Goal: Task Accomplishment & Management: Use online tool/utility

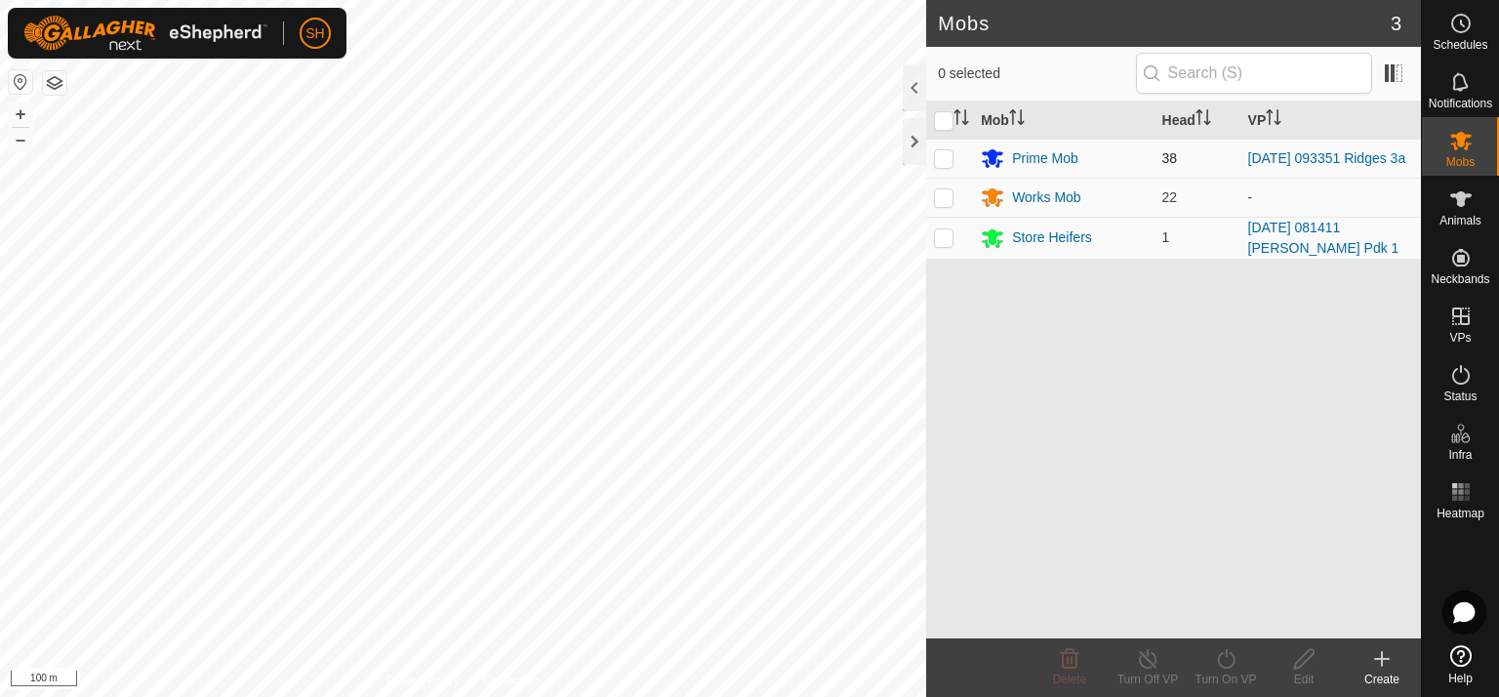
click at [949, 159] on p-checkbox at bounding box center [944, 158] width 20 height 16
click at [944, 158] on p-checkbox at bounding box center [944, 158] width 20 height 16
checkbox input "false"
click at [1040, 159] on div "Prime Mob" at bounding box center [1045, 158] width 66 height 20
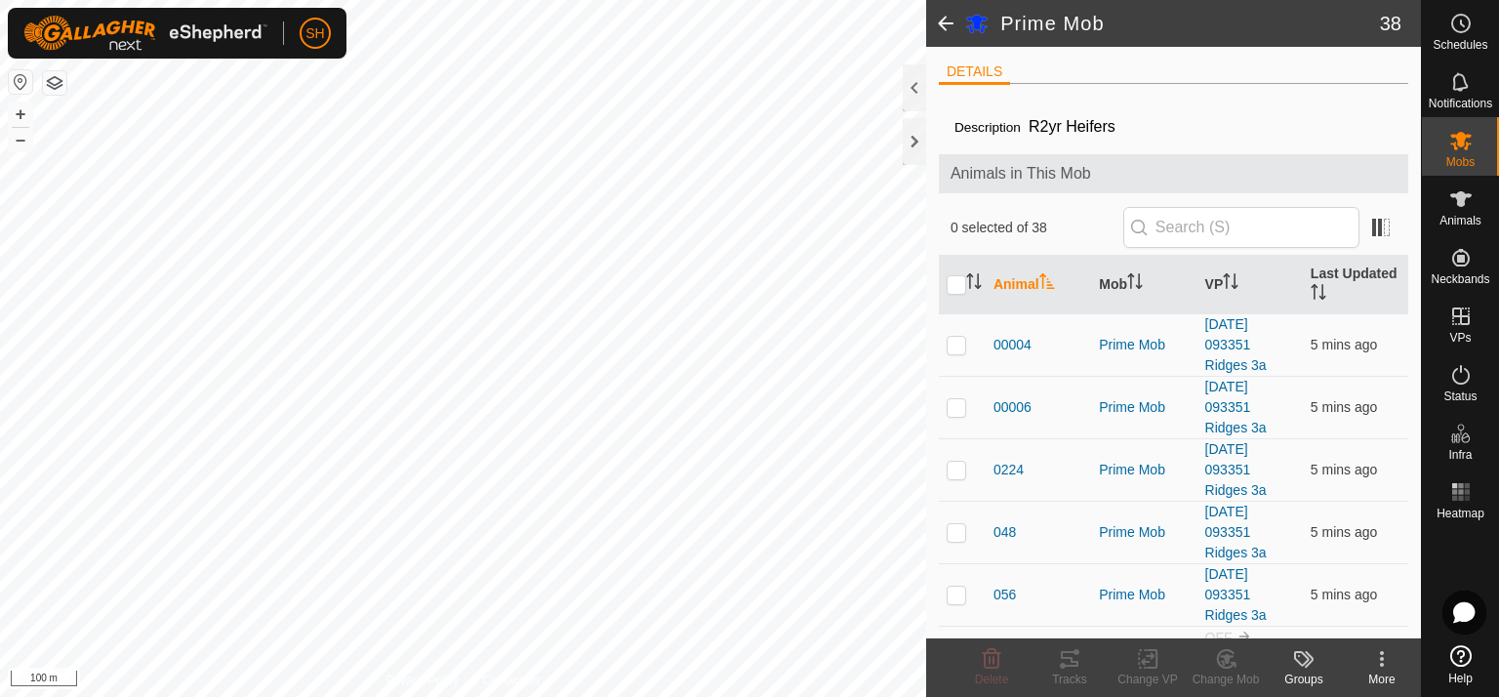
click at [942, 27] on span at bounding box center [945, 23] width 39 height 47
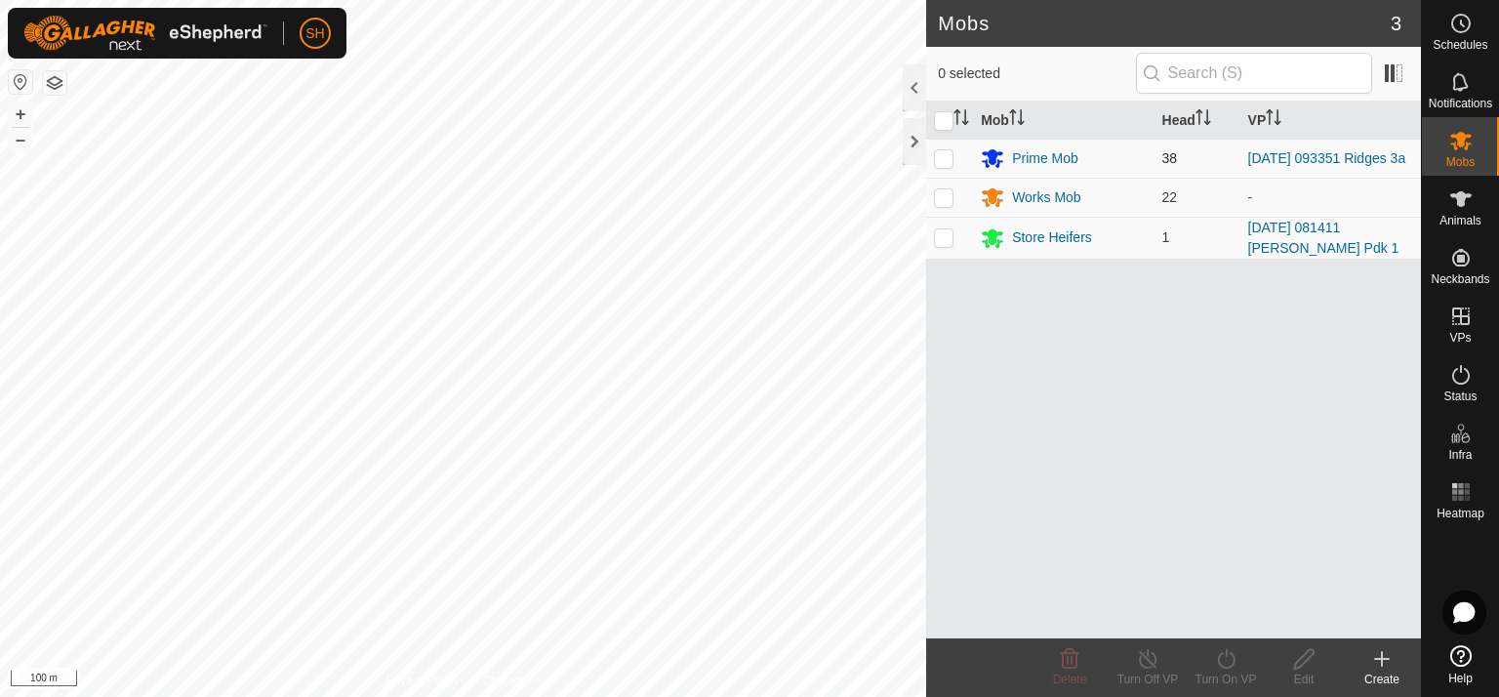
click at [960, 161] on td at bounding box center [949, 158] width 47 height 39
checkbox input "true"
click at [1226, 662] on icon at bounding box center [1226, 658] width 24 height 23
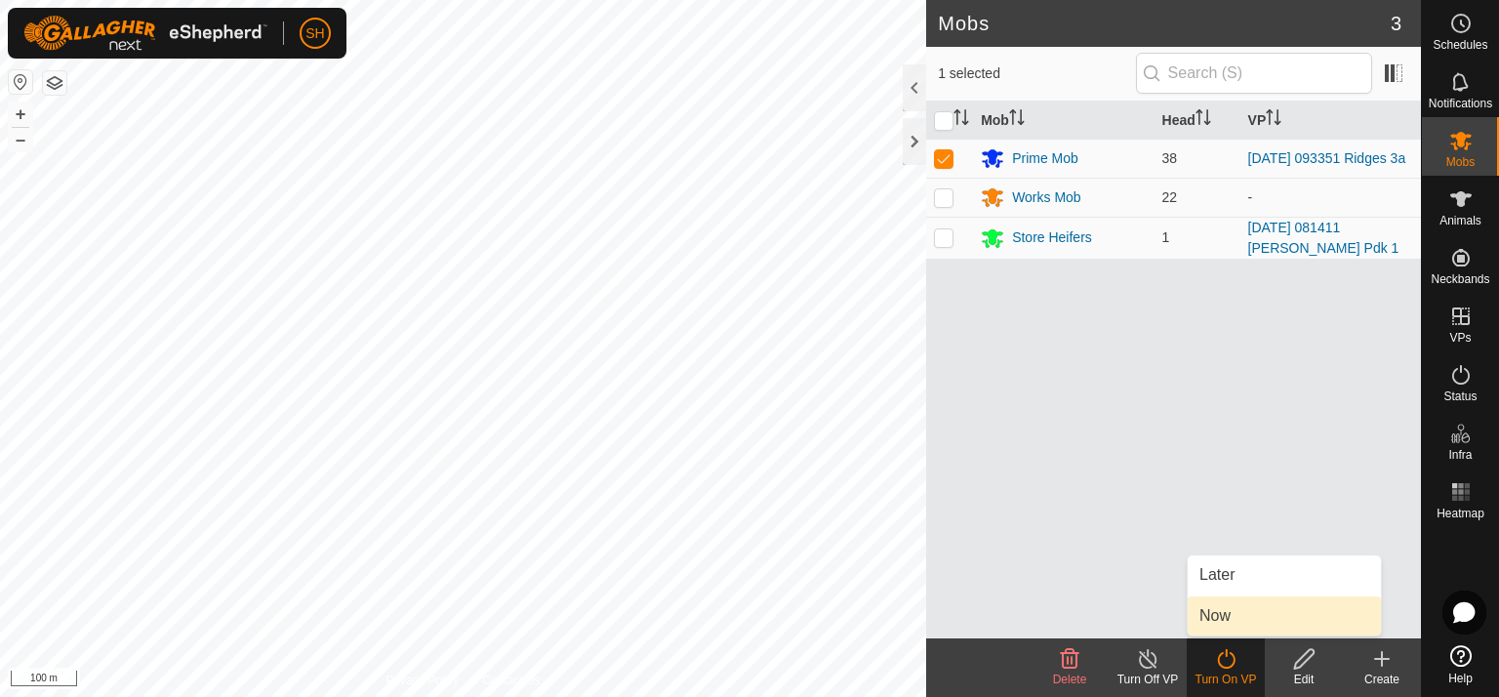
click at [1253, 612] on link "Now" at bounding box center [1284, 615] width 193 height 39
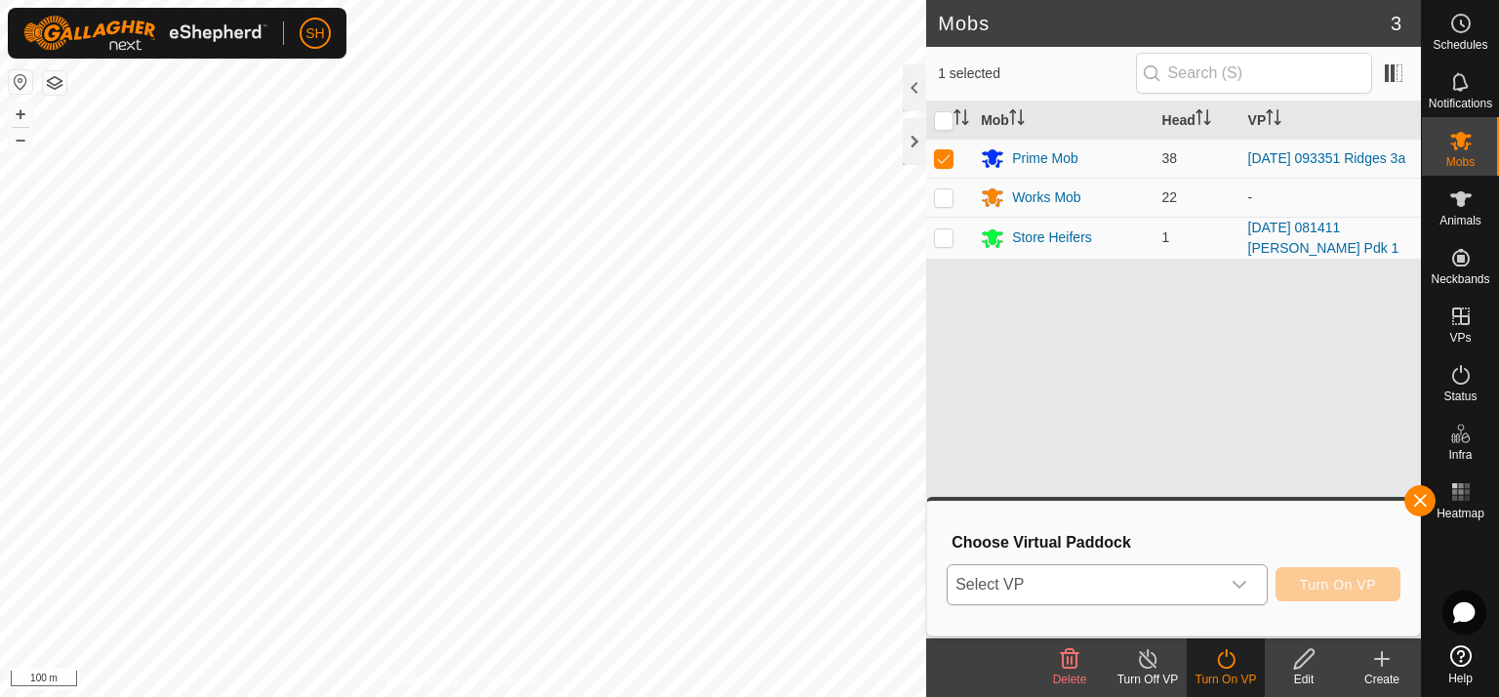
click at [1238, 579] on icon "dropdown trigger" at bounding box center [1240, 585] width 16 height 16
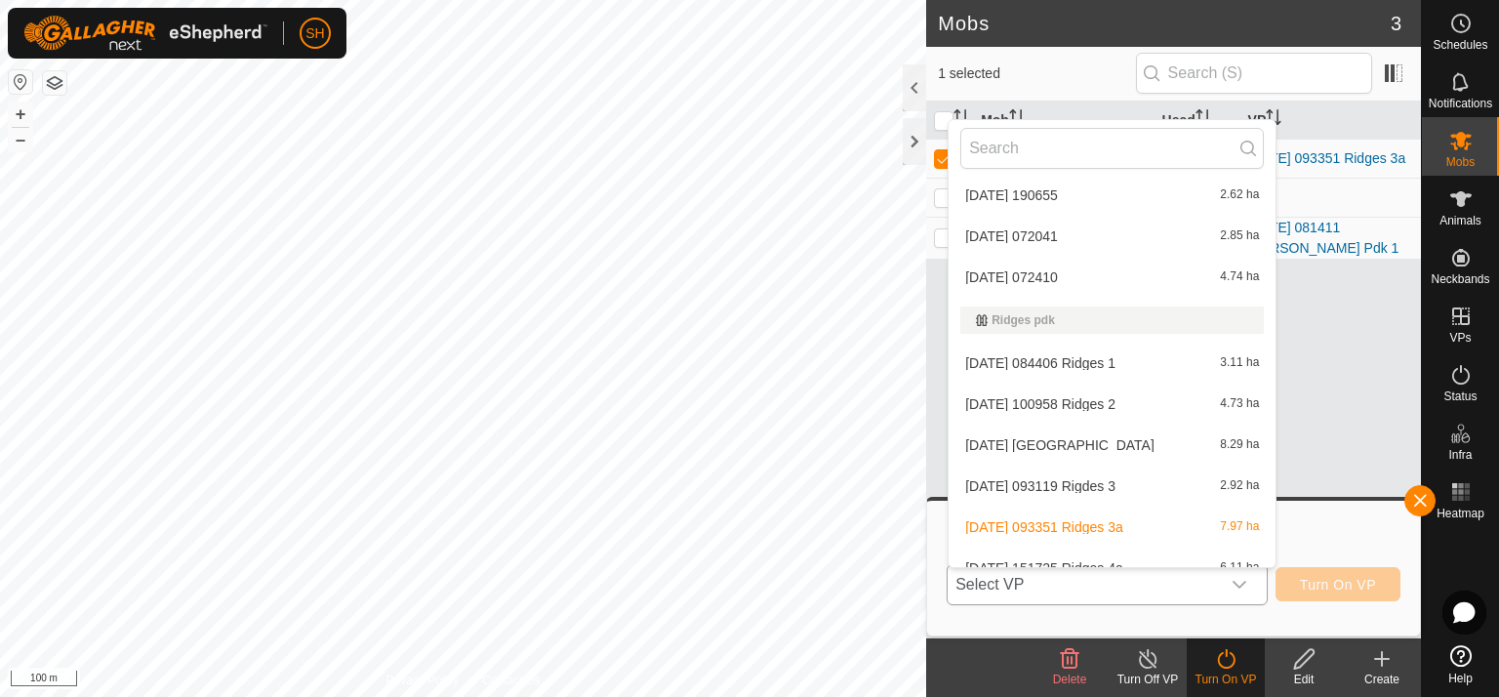
scroll to position [757, 0]
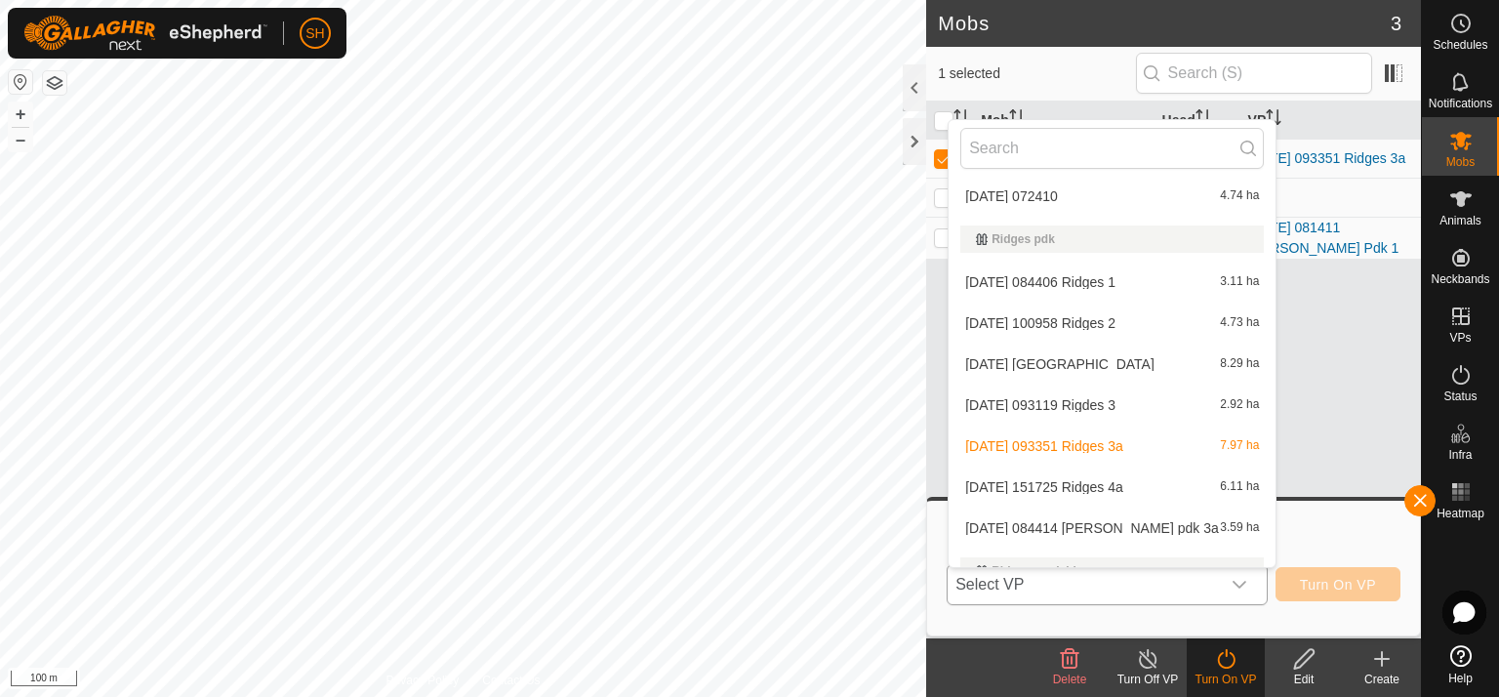
click at [1050, 405] on li "[DATE] 093119 Rigdes 3 2.92 ha" at bounding box center [1112, 405] width 327 height 39
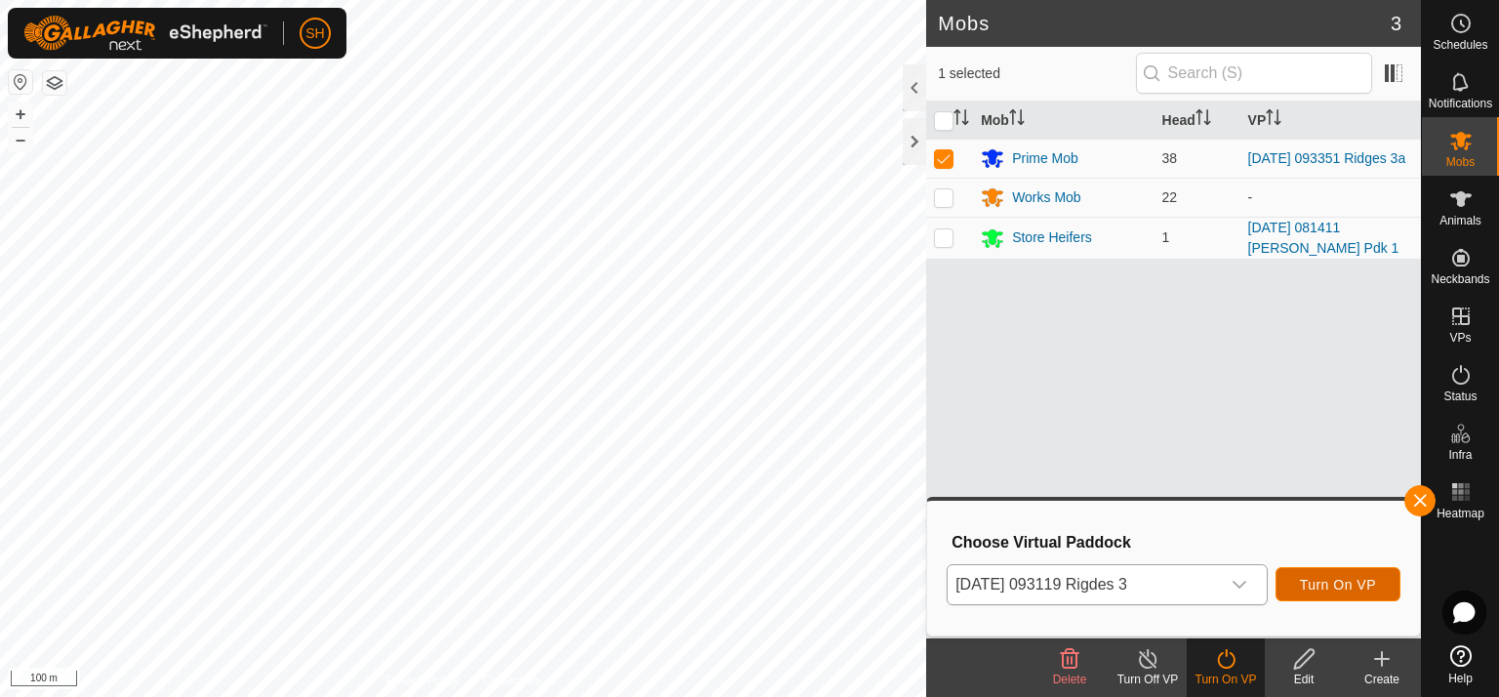
click at [1343, 583] on span "Turn On VP" at bounding box center [1338, 585] width 76 height 16
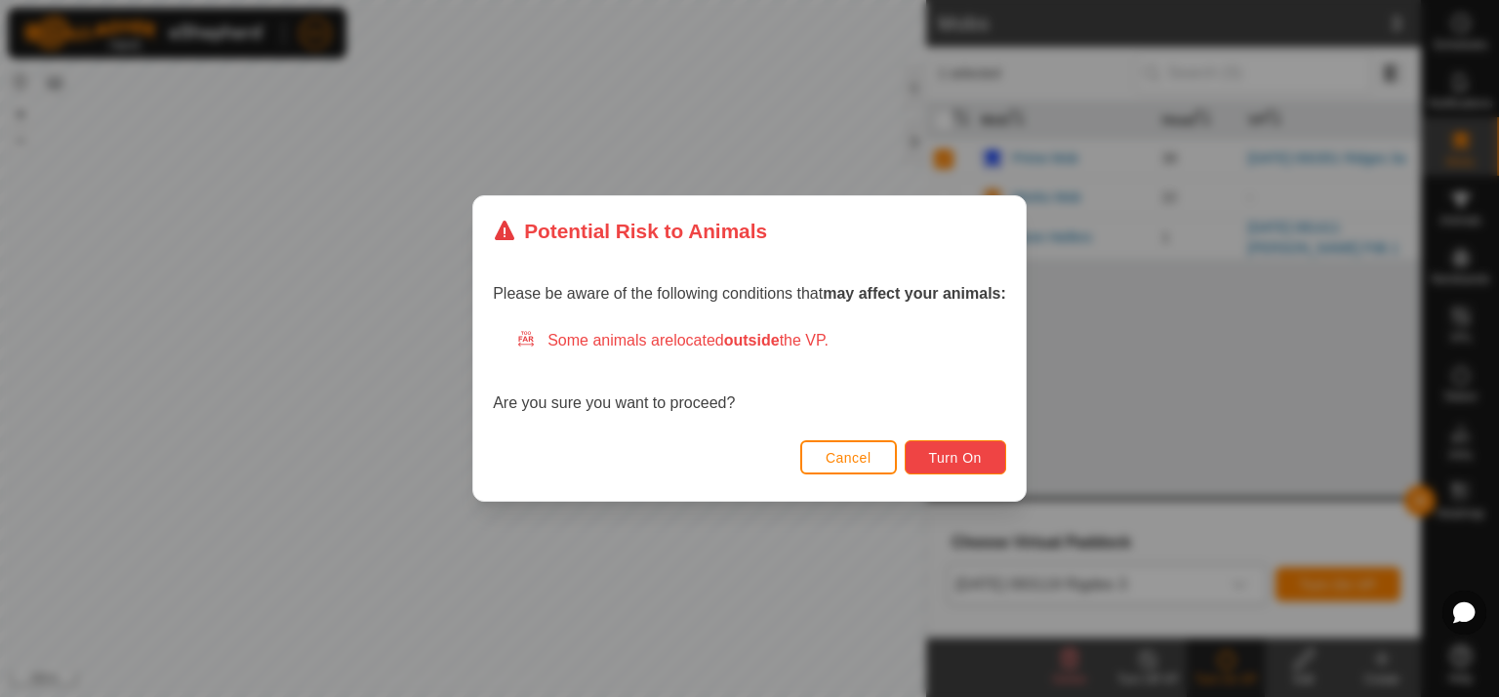
click at [958, 455] on span "Turn On" at bounding box center [955, 458] width 53 height 16
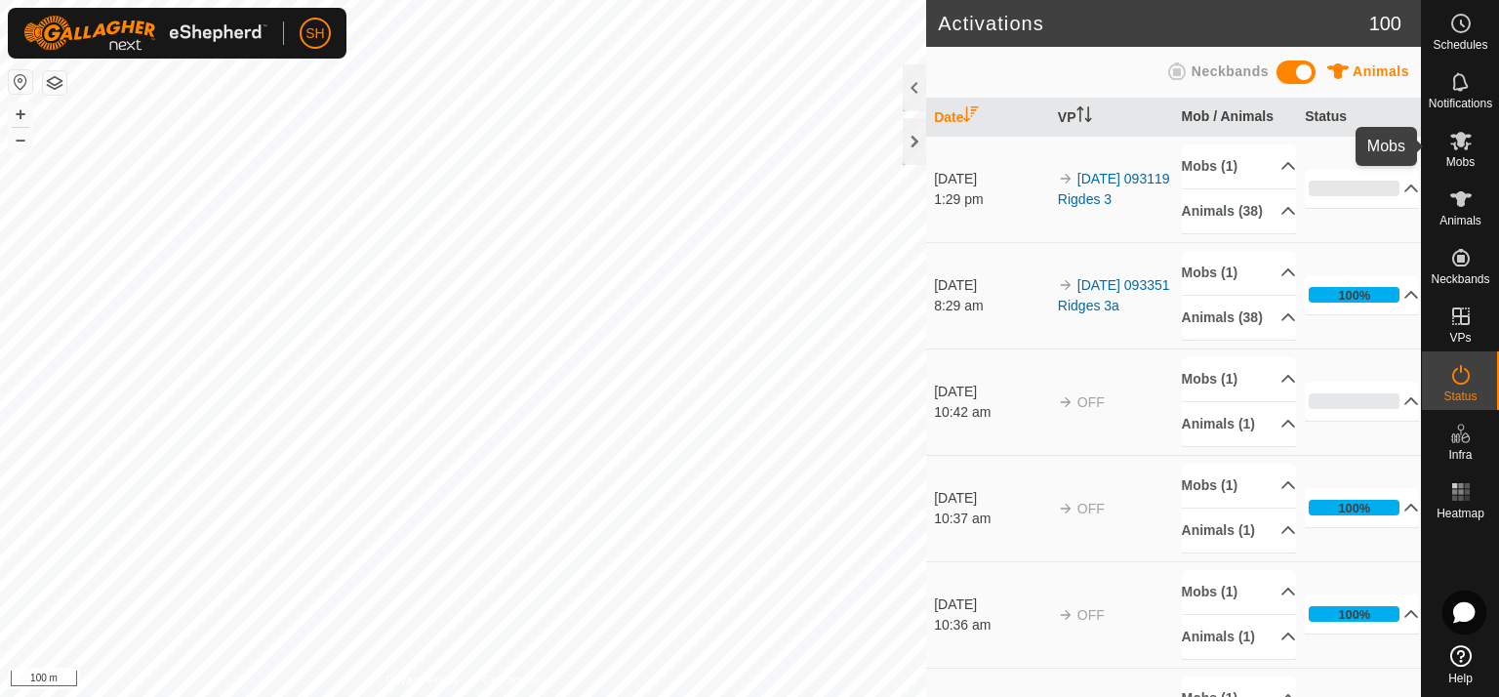
click at [1460, 130] on icon at bounding box center [1460, 140] width 23 height 23
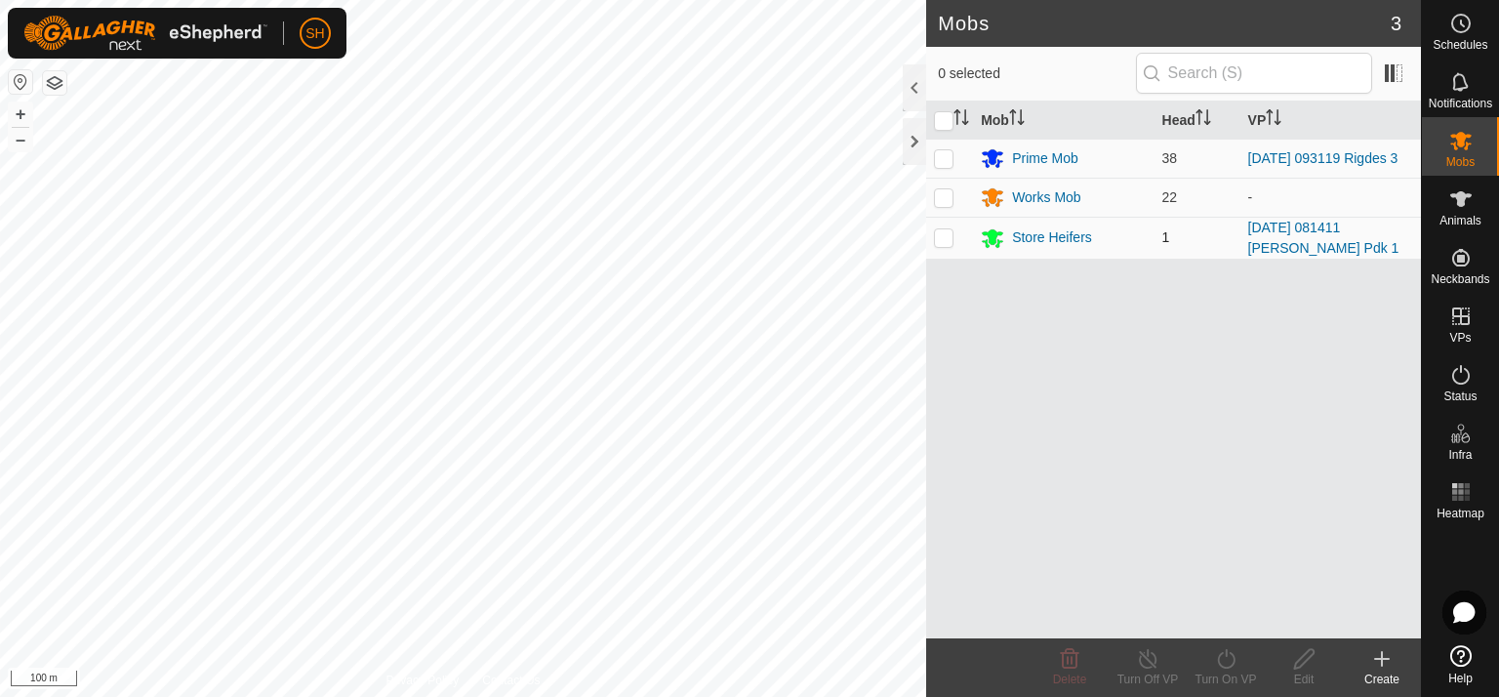
click at [941, 239] on p-checkbox at bounding box center [944, 237] width 20 height 16
click at [955, 241] on td at bounding box center [949, 238] width 47 height 42
checkbox input "false"
click at [1034, 244] on div "Store Heifers" at bounding box center [1052, 237] width 80 height 20
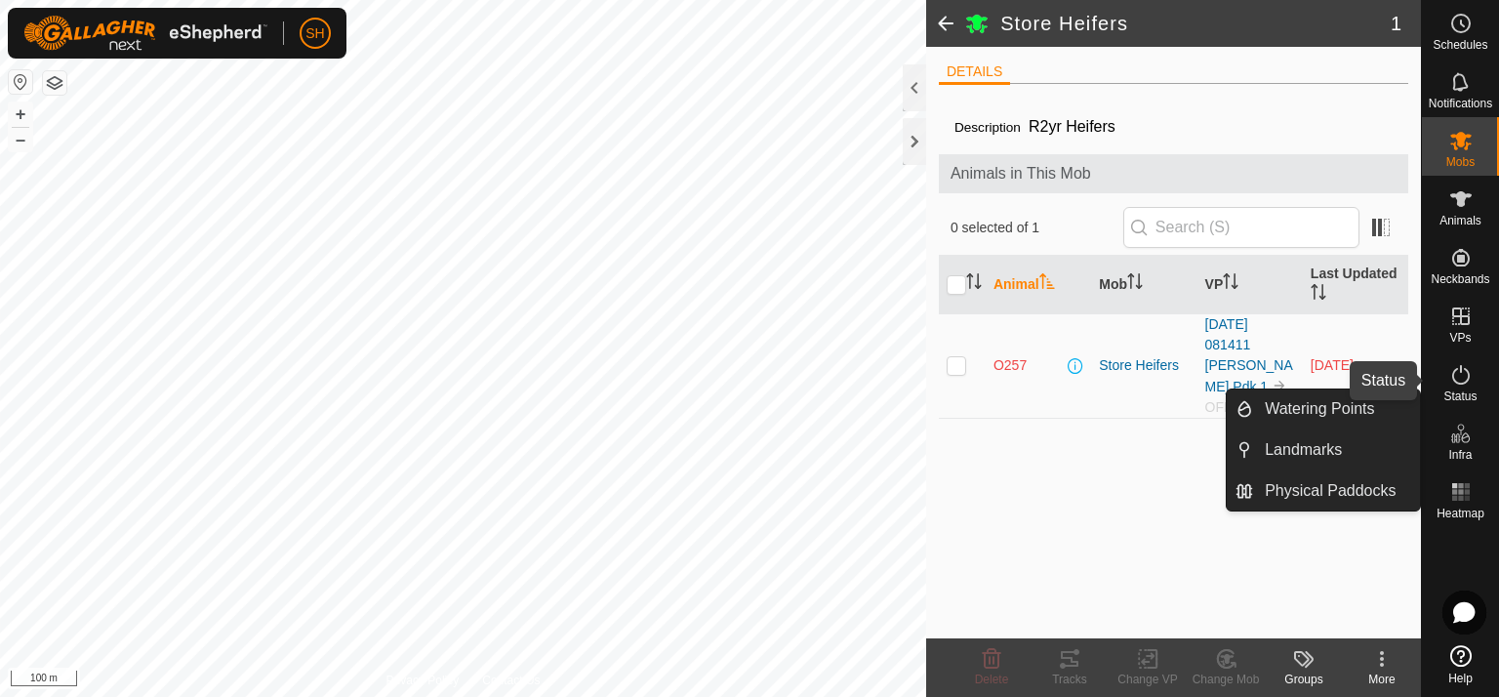
drag, startPoint x: 1452, startPoint y: 364, endPoint x: 1446, endPoint y: 382, distance: 18.9
click at [1456, 368] on icon at bounding box center [1460, 374] width 23 height 23
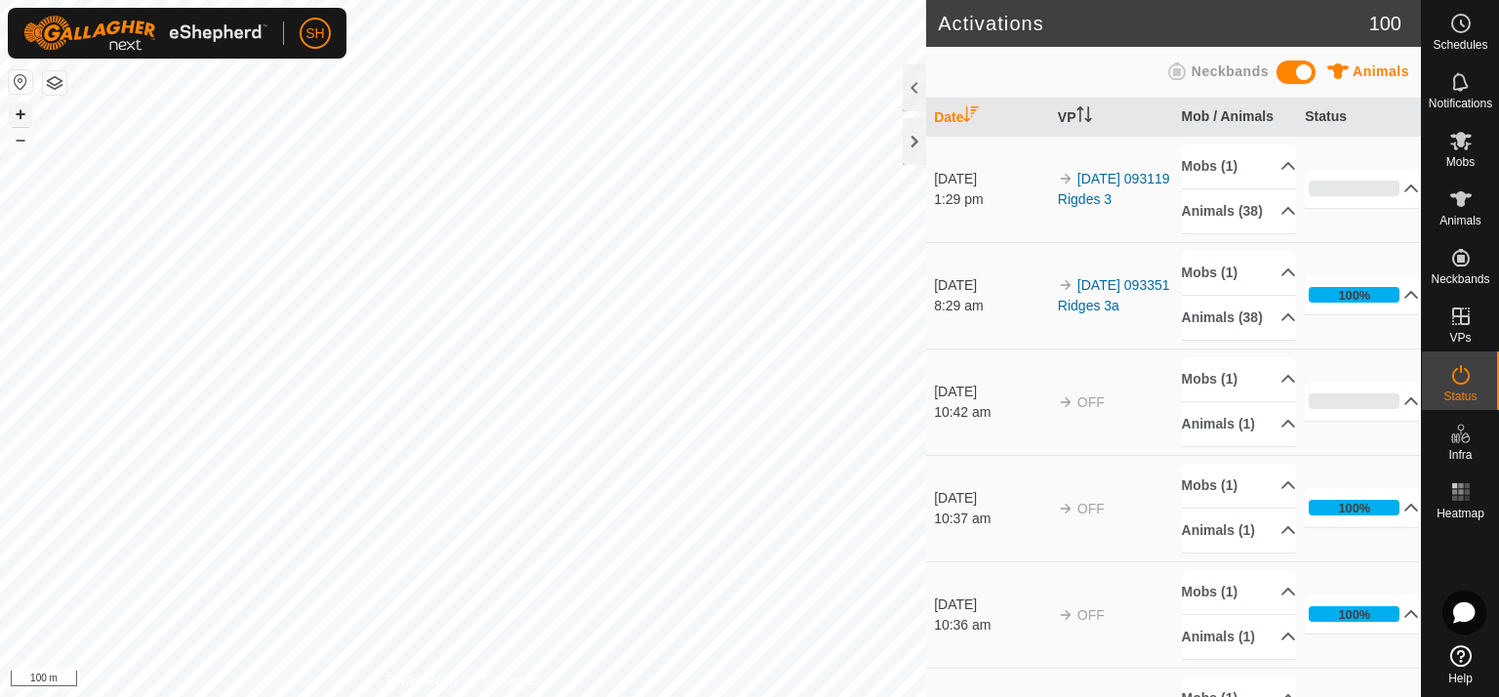
click at [25, 107] on button "+" at bounding box center [20, 113] width 23 height 23
click at [513, 696] on html "SH Schedules Notifications Mobs Animals Neckbands VPs Status Infra Heatmap Help…" at bounding box center [749, 348] width 1499 height 697
click at [18, 139] on button "–" at bounding box center [20, 139] width 23 height 23
